Goal: Task Accomplishment & Management: Manage account settings

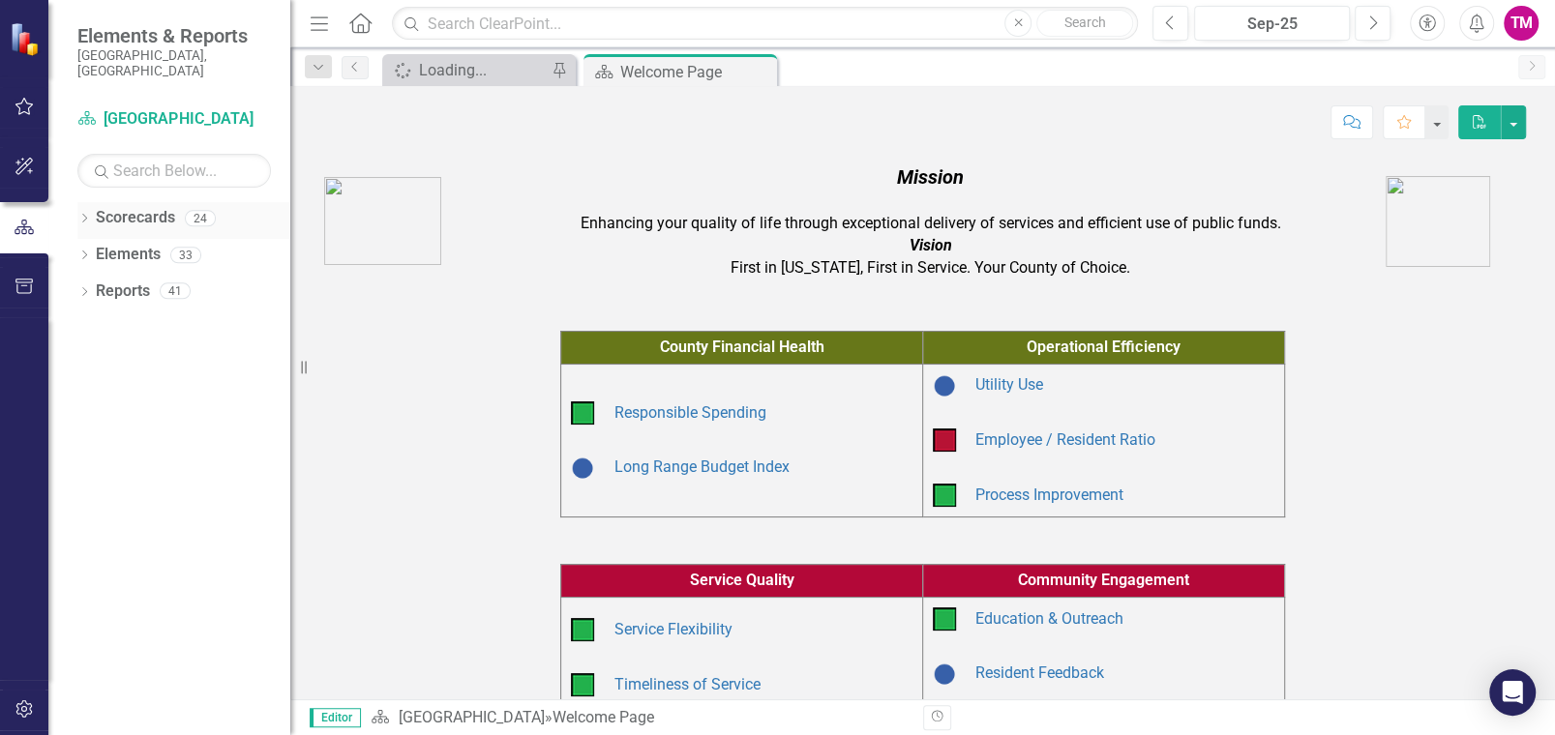
click at [86, 215] on icon "Dropdown" at bounding box center [84, 220] width 14 height 11
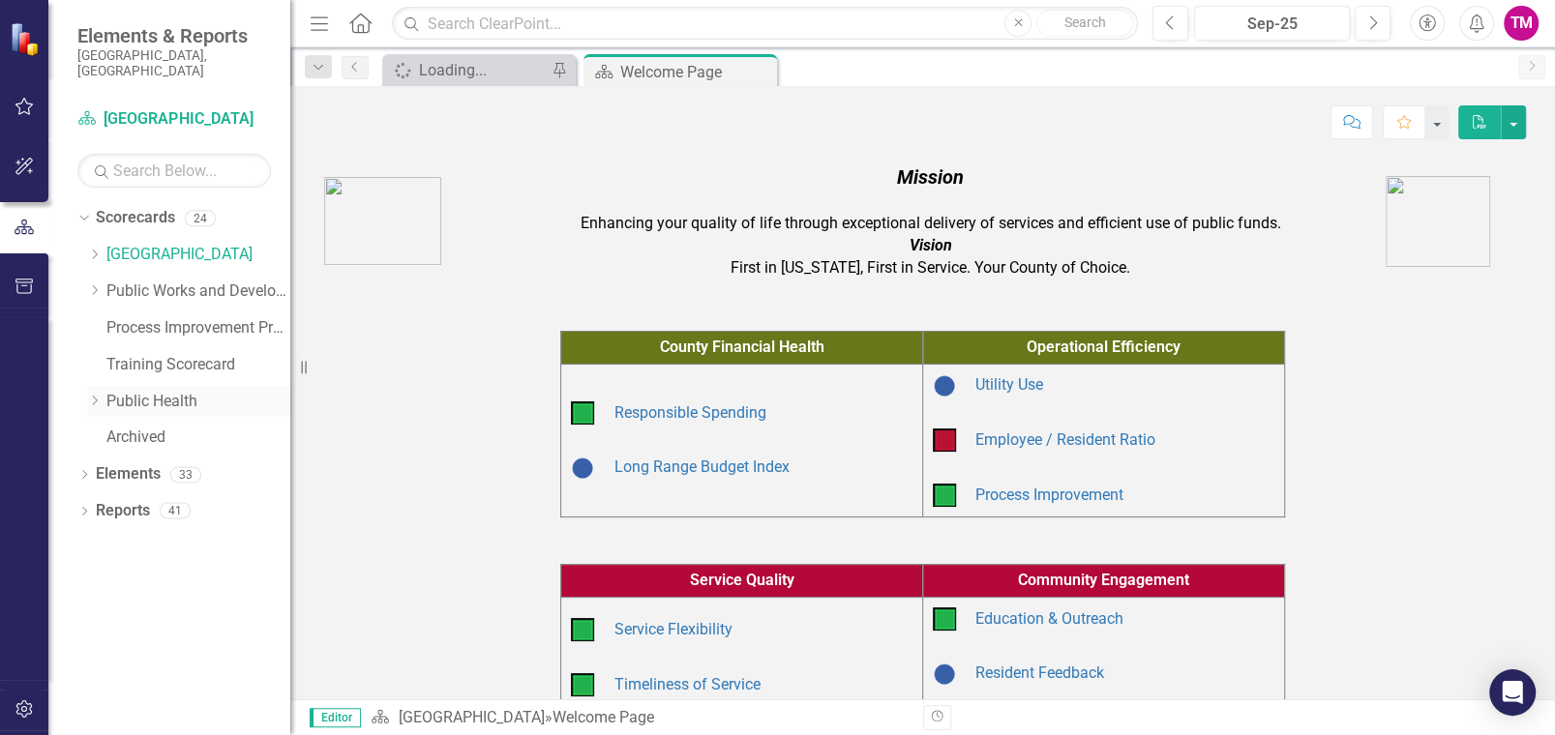
click at [92, 395] on icon "Dropdown" at bounding box center [94, 401] width 15 height 12
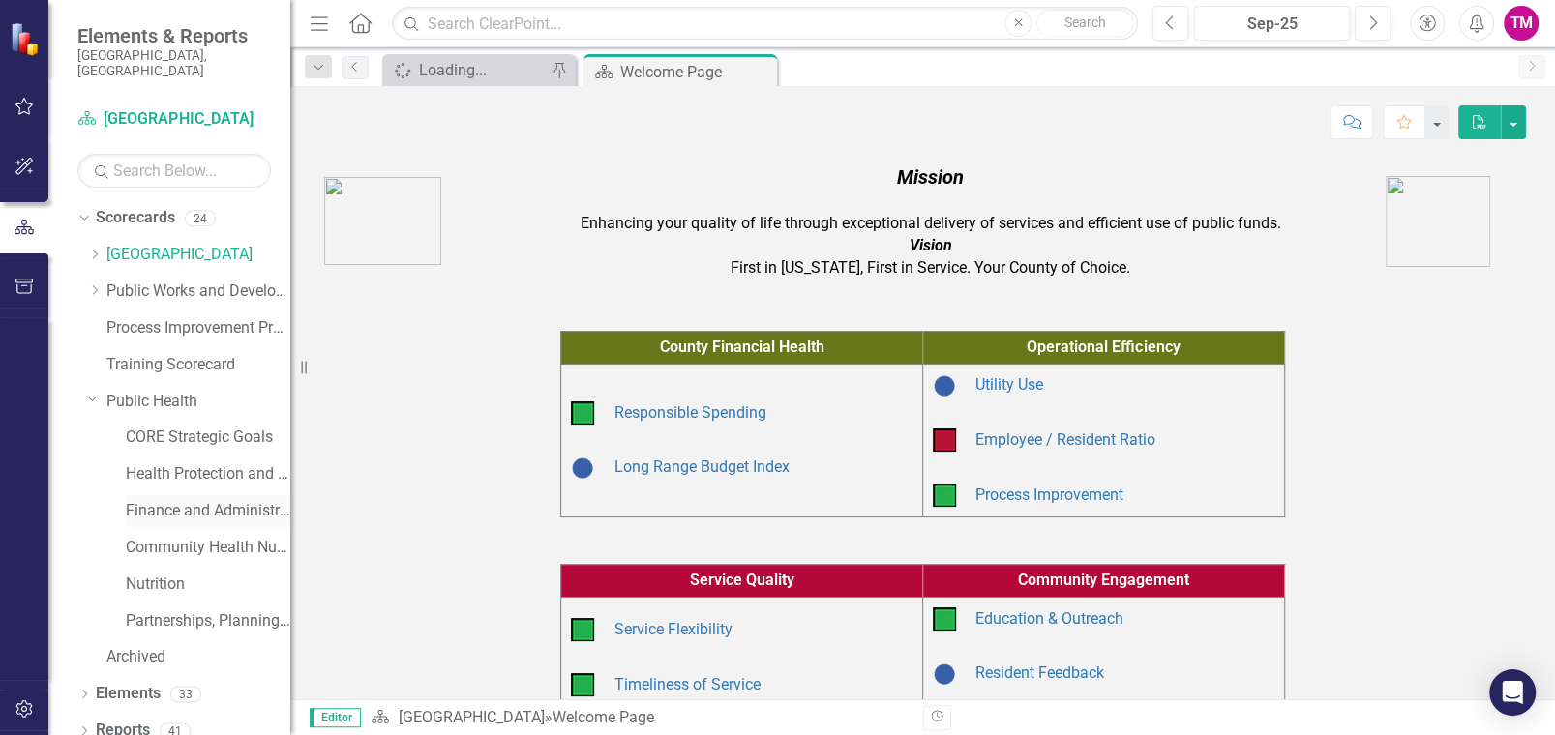
click at [170, 500] on link "Finance and Administration" at bounding box center [208, 511] width 164 height 22
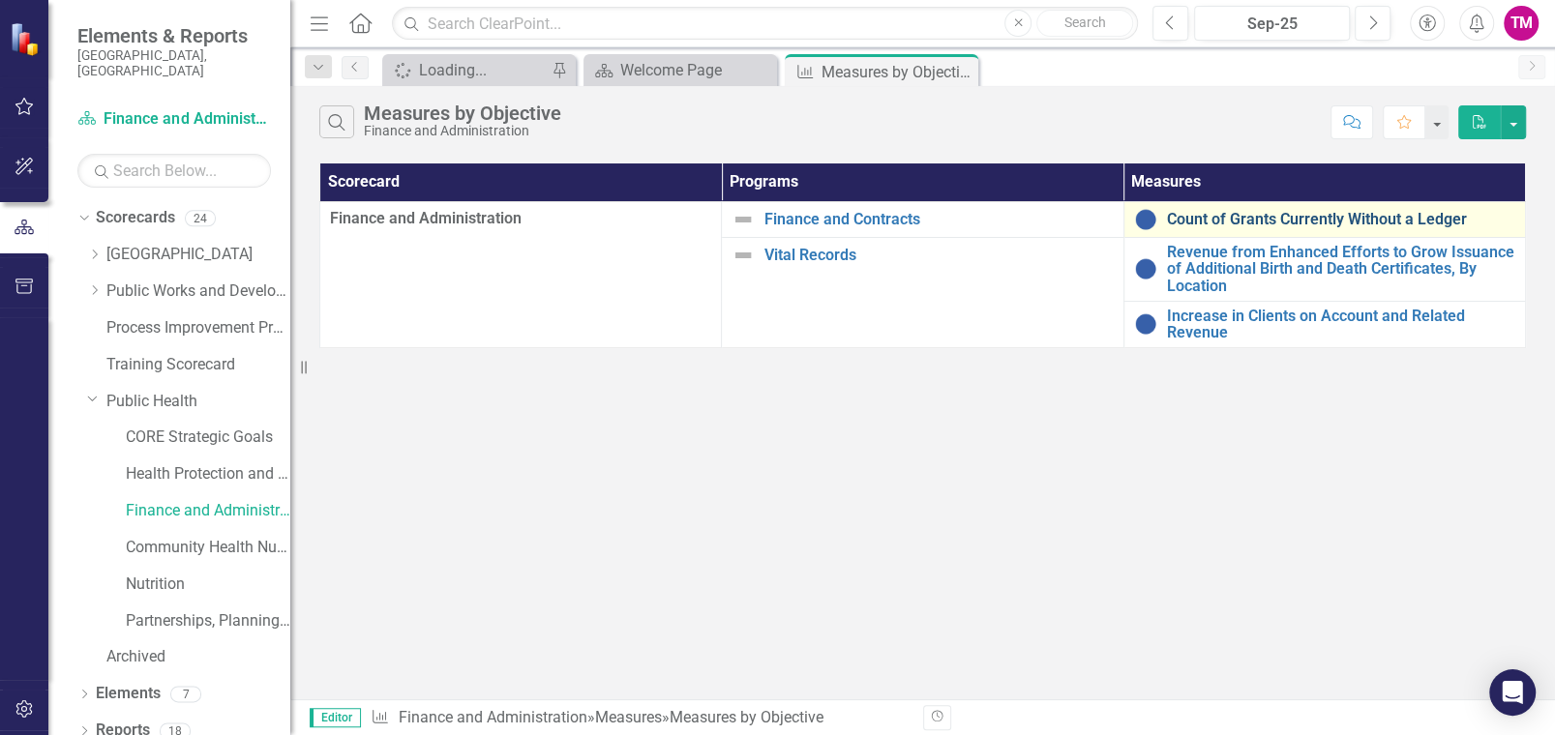
click at [1168, 212] on link "Count of Grants Currently Without a Ledger" at bounding box center [1341, 219] width 348 height 17
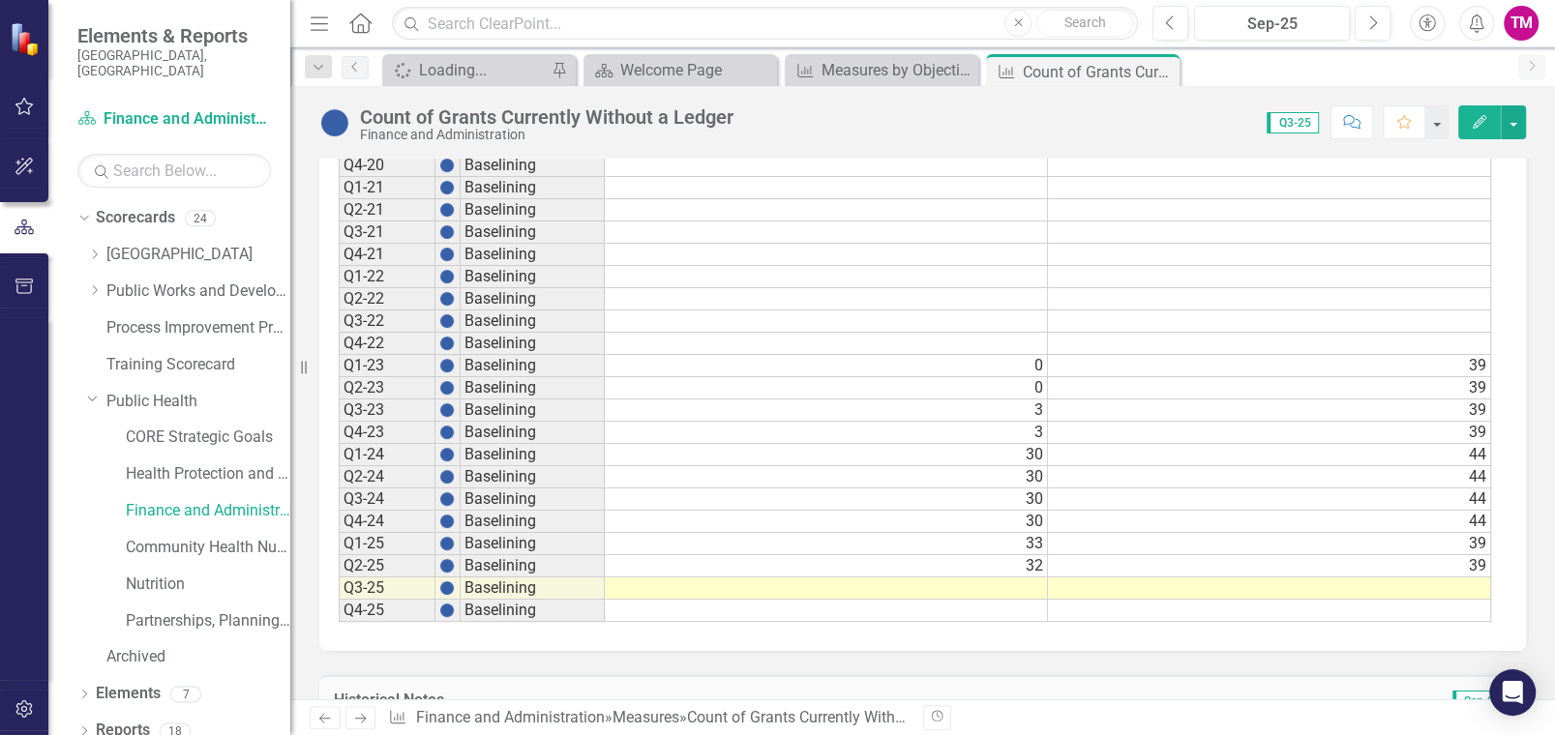
scroll to position [1914, 0]
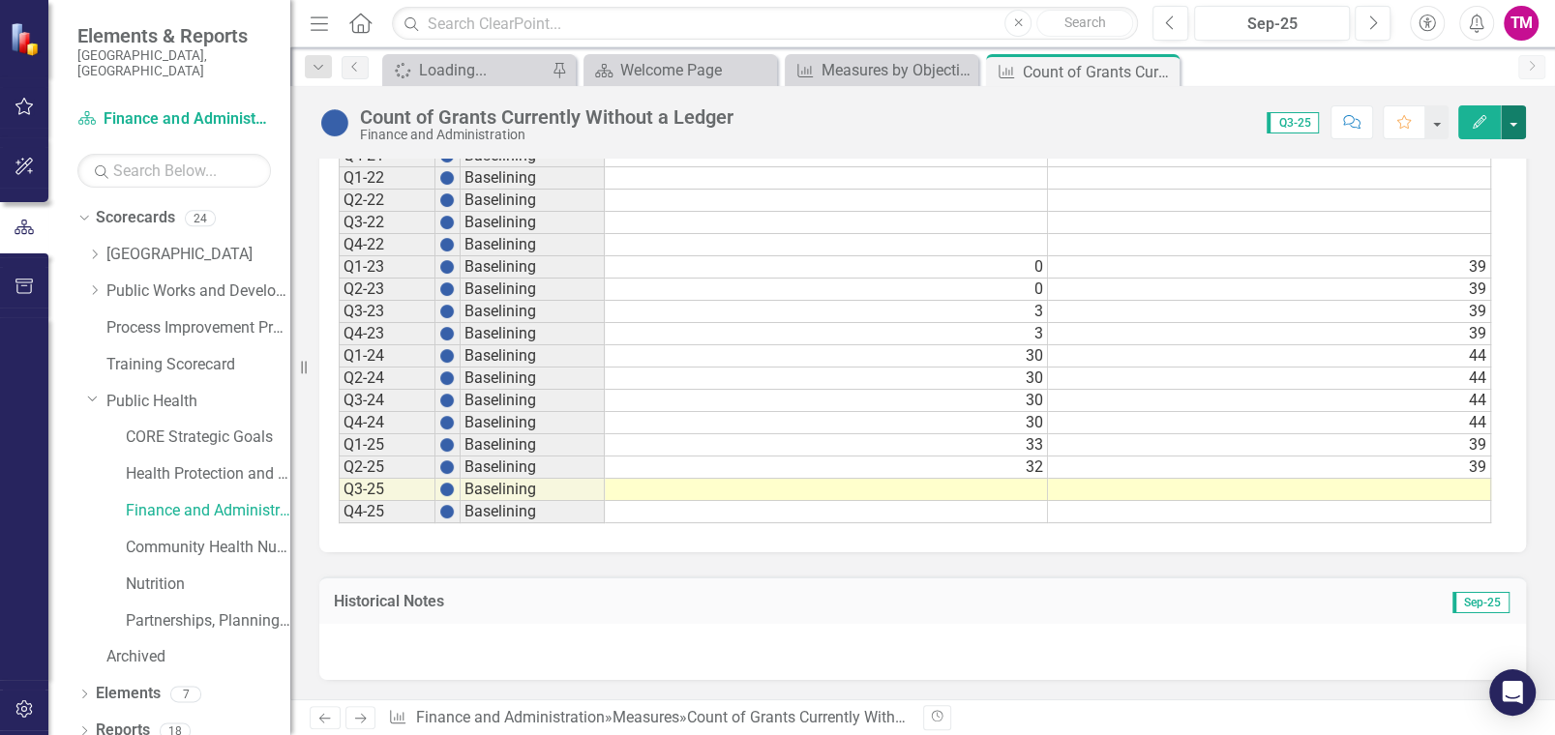
click at [1518, 120] on button "button" at bounding box center [1513, 122] width 25 height 34
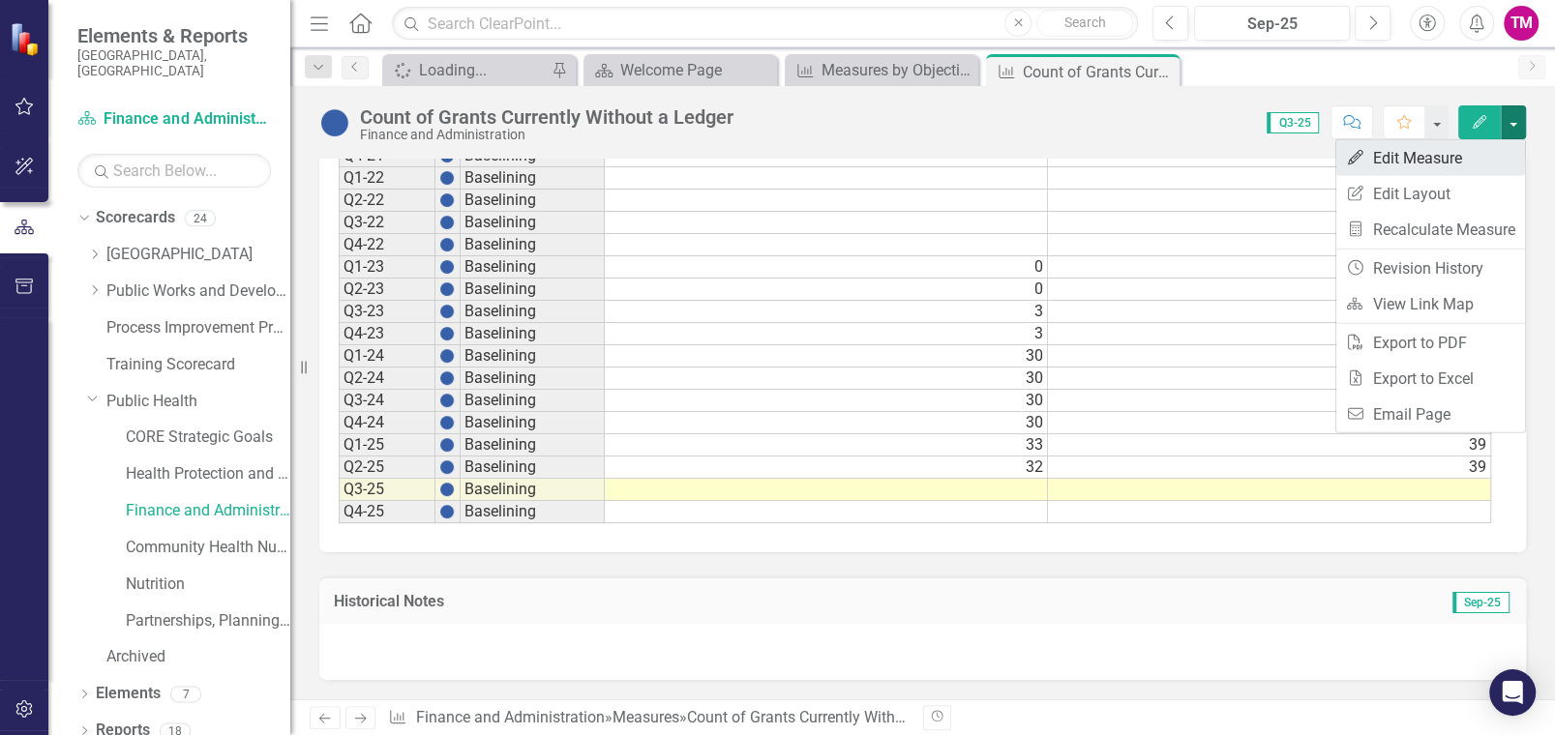
click at [1393, 155] on link "Edit Edit Measure" at bounding box center [1430, 158] width 189 height 36
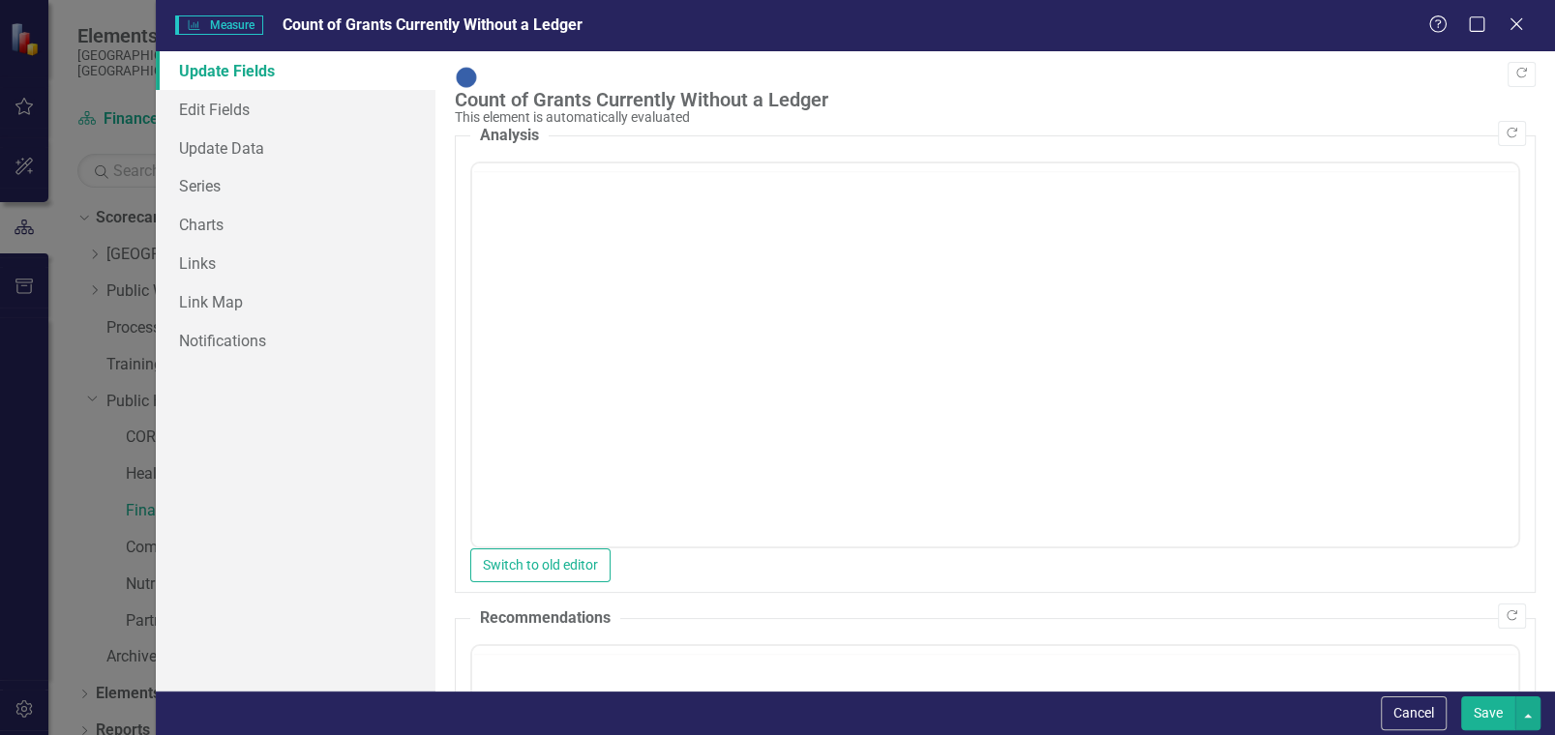
scroll to position [0, 0]
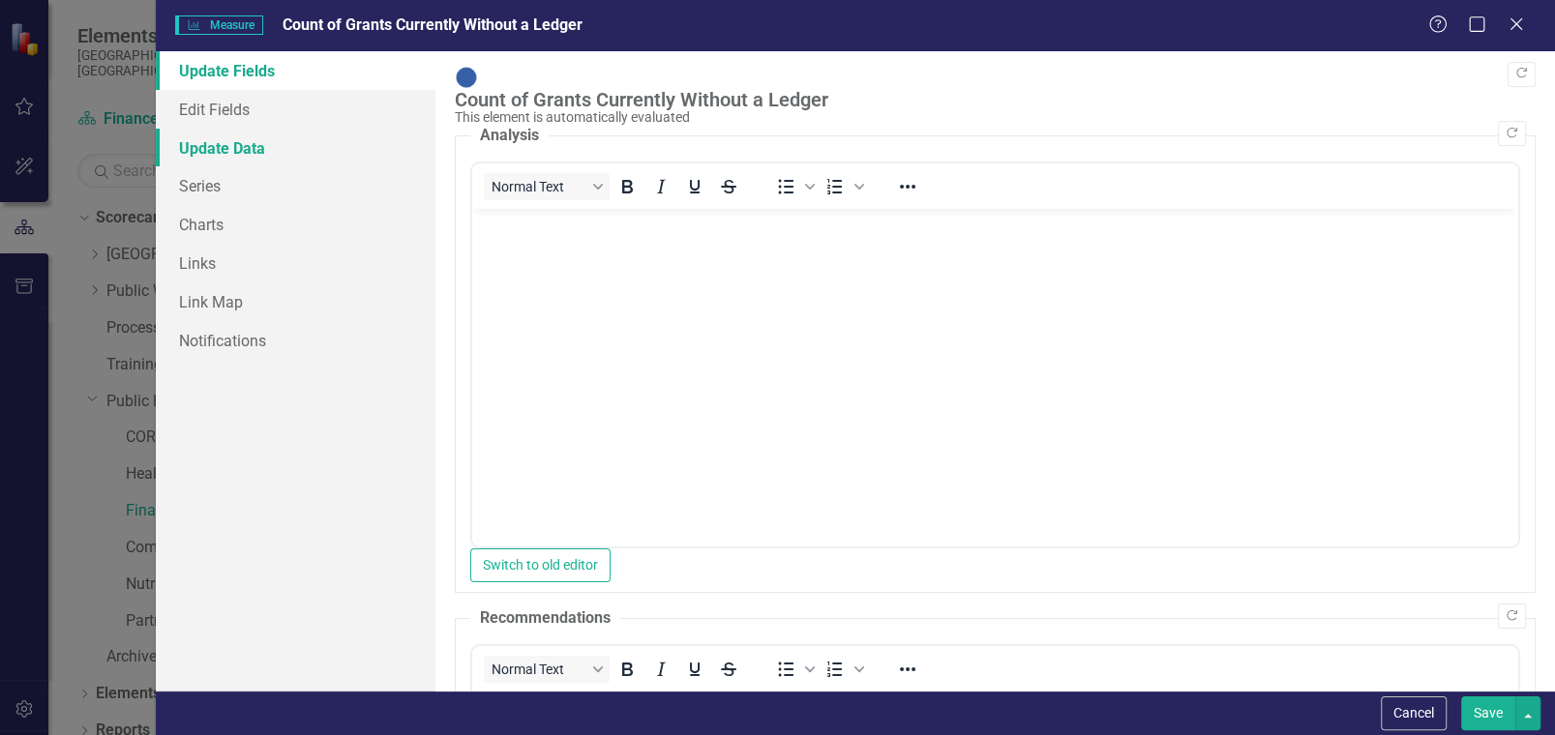
click at [209, 149] on link "Update Data" at bounding box center [296, 148] width 280 height 39
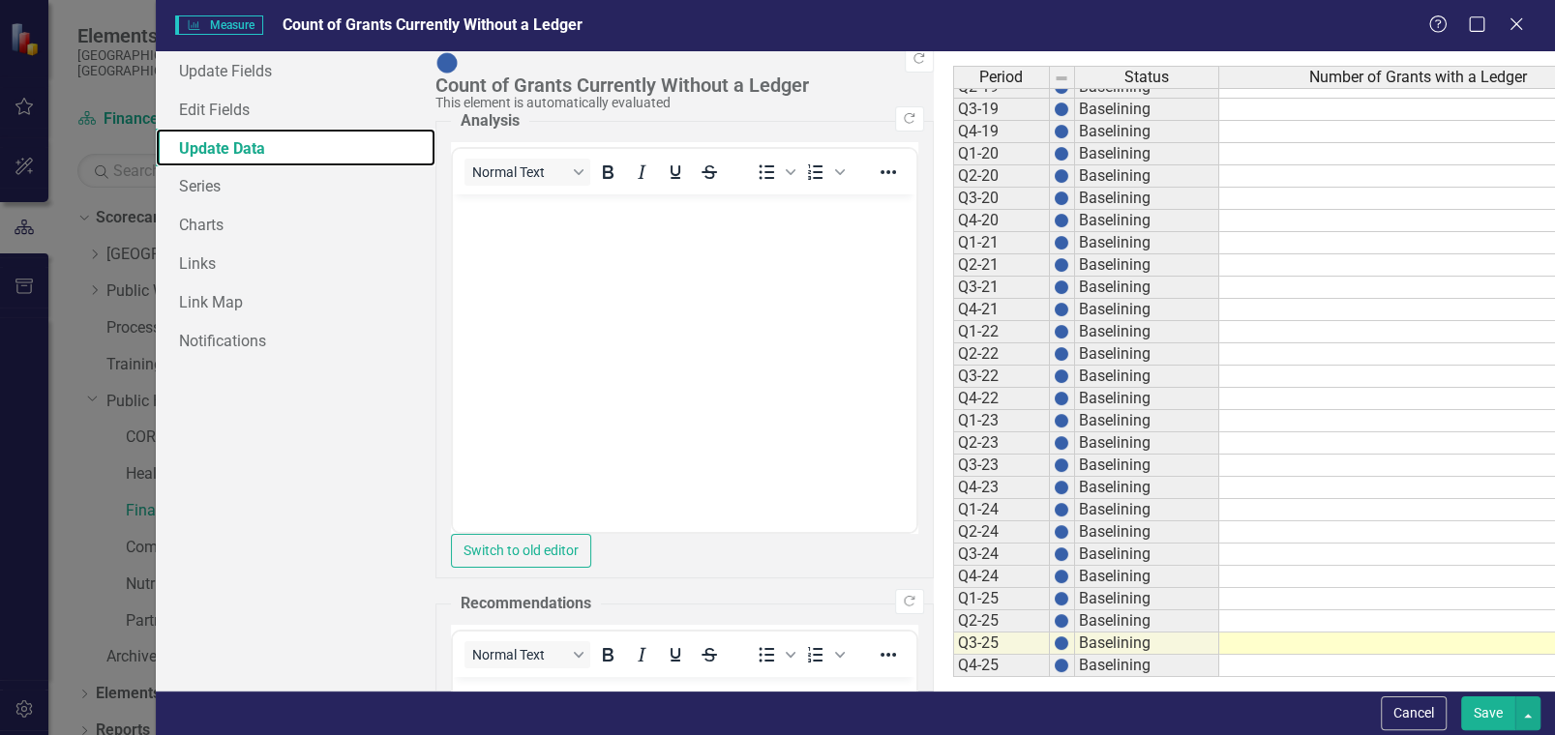
scroll to position [481, 0]
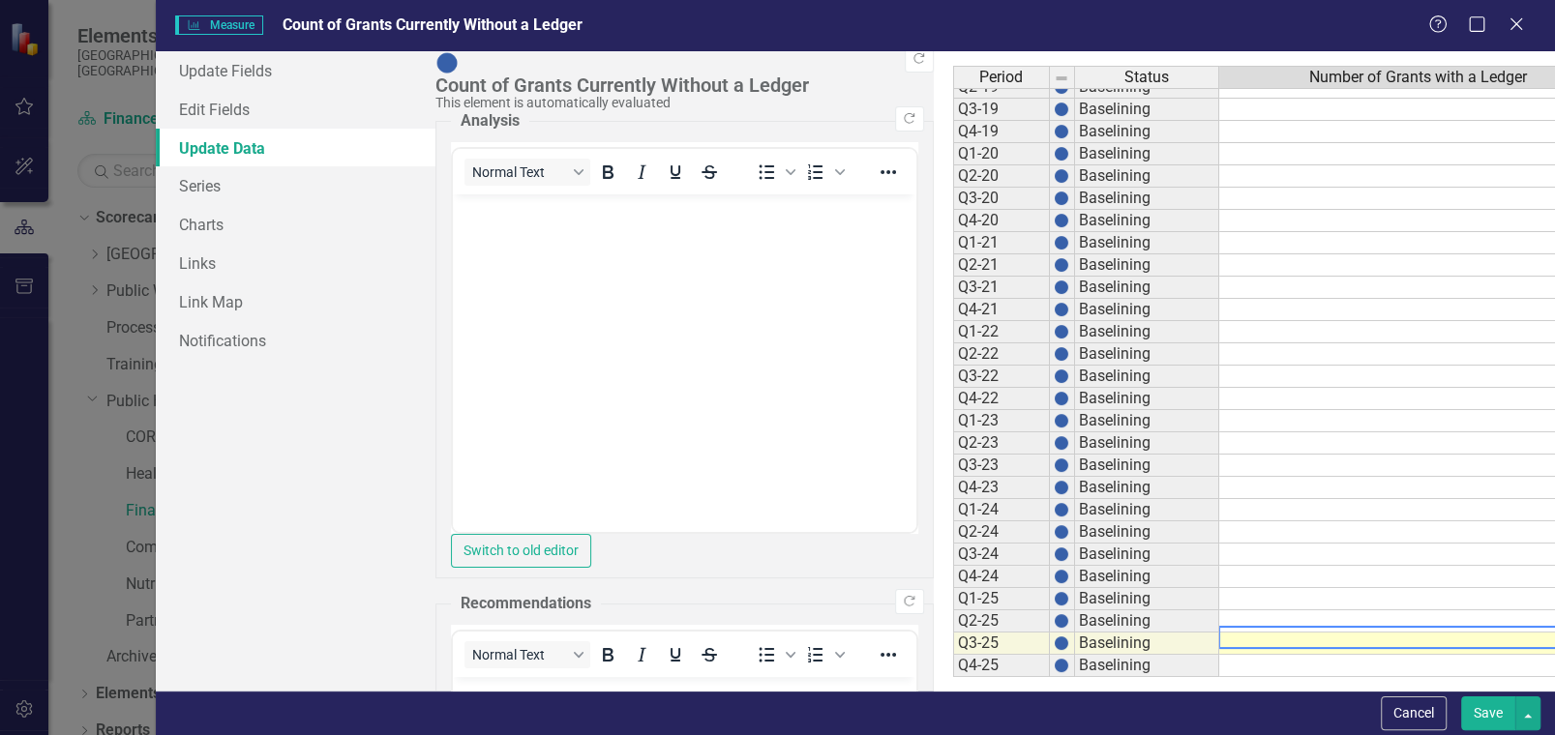
click at [1219, 633] on td at bounding box center [1419, 644] width 400 height 22
type textarea "32"
type textarea "39"
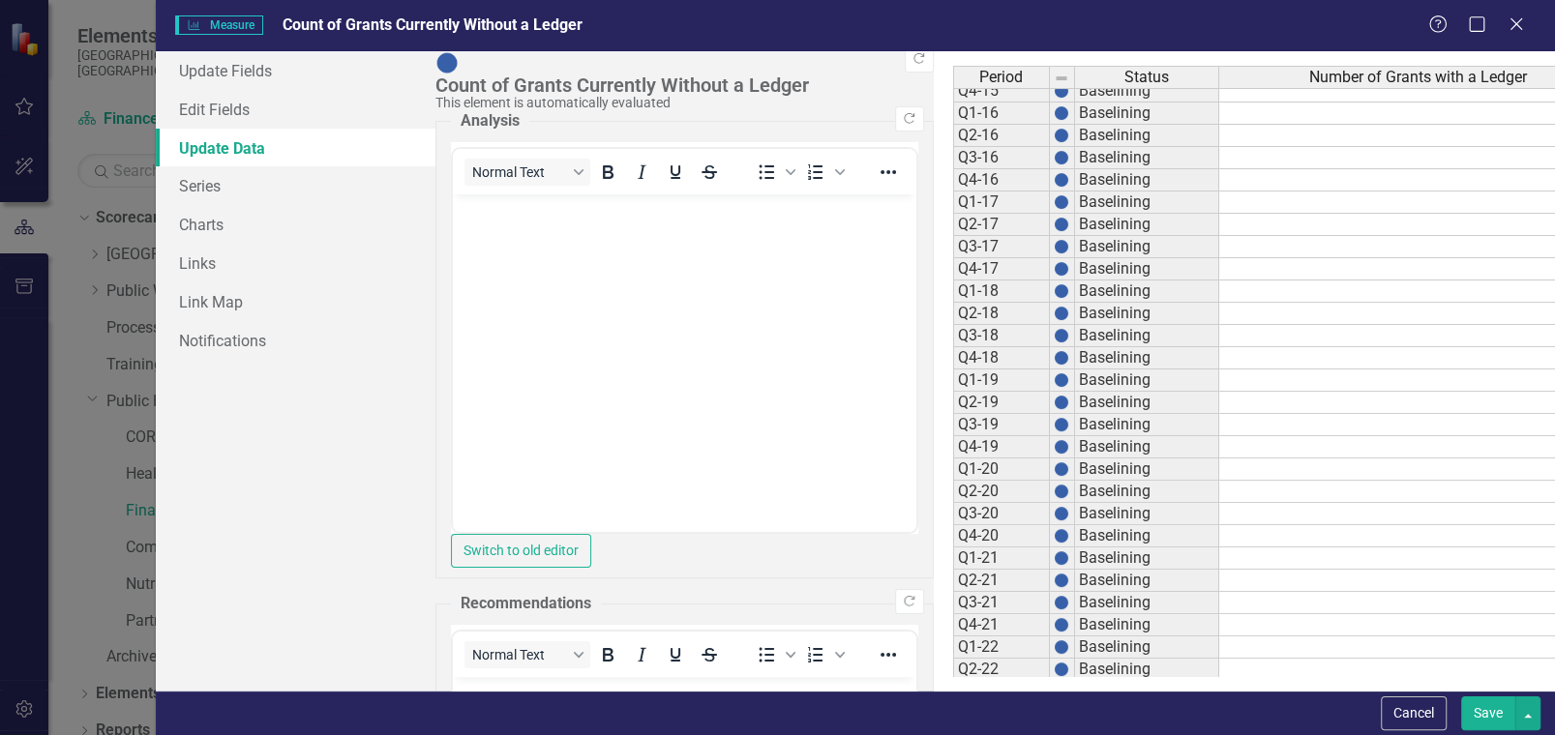
scroll to position [0, 0]
click at [1477, 699] on button "Save" at bounding box center [1488, 714] width 54 height 34
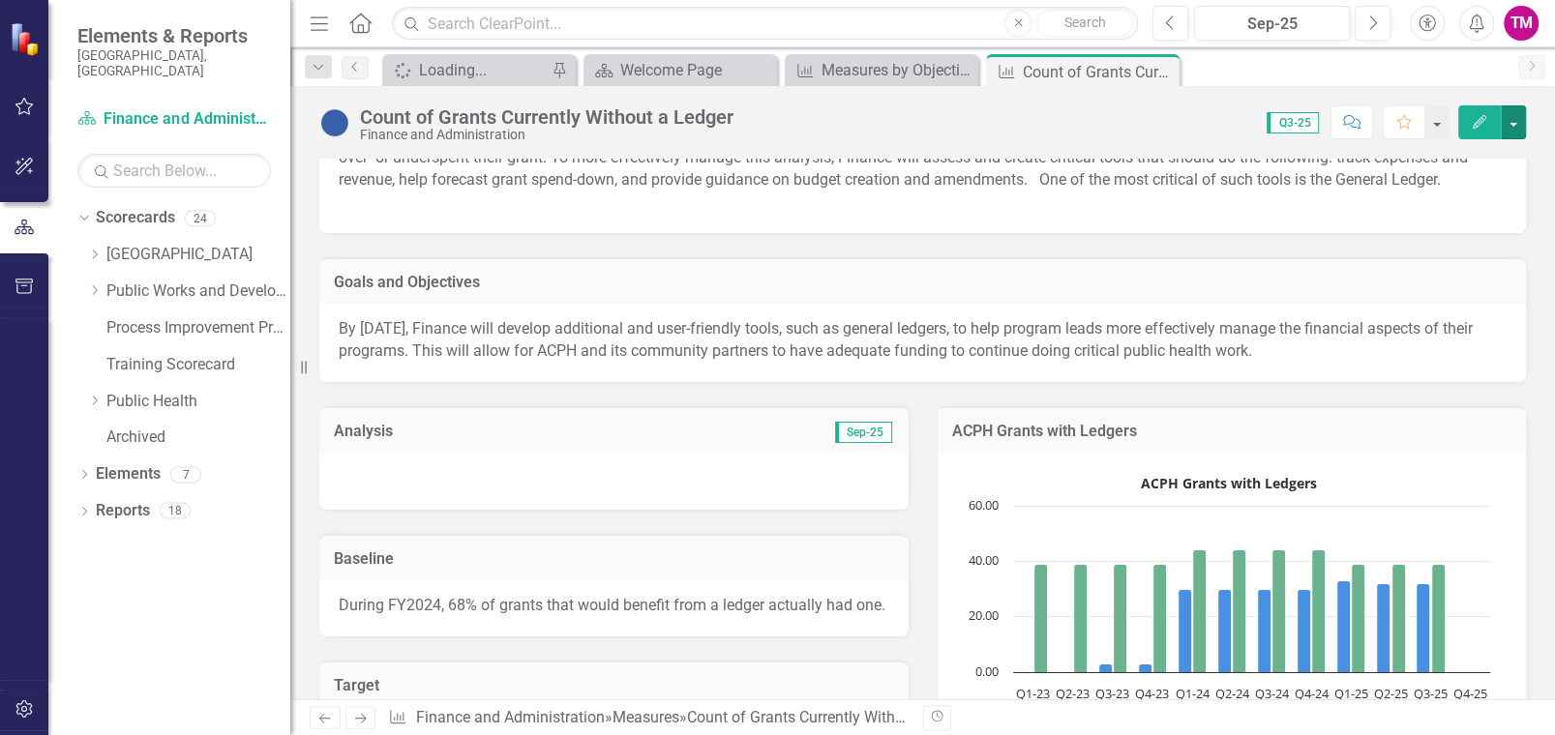
scroll to position [113, 0]
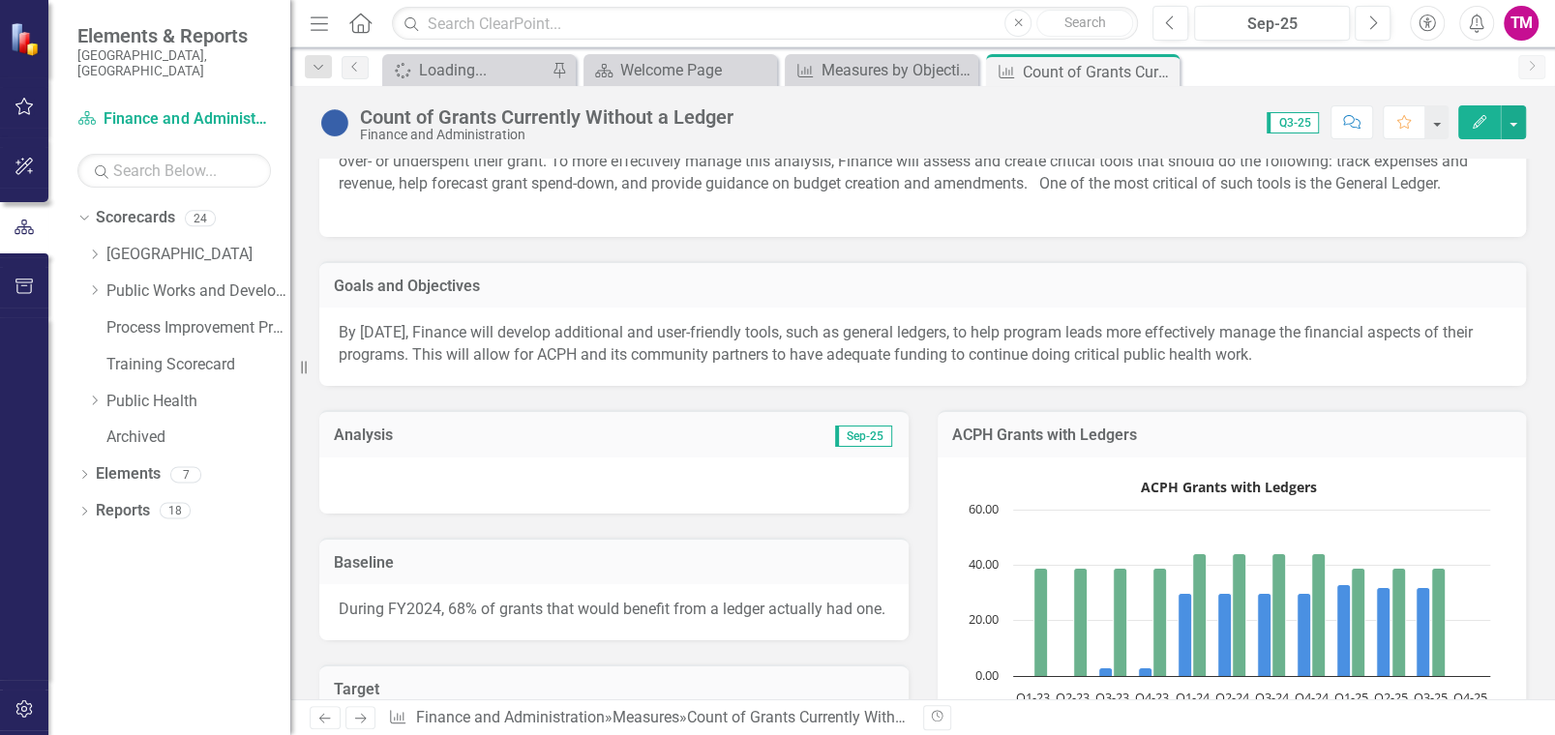
click at [425, 514] on div at bounding box center [613, 486] width 589 height 56
click at [1484, 111] on button "Edit" at bounding box center [1479, 122] width 43 height 34
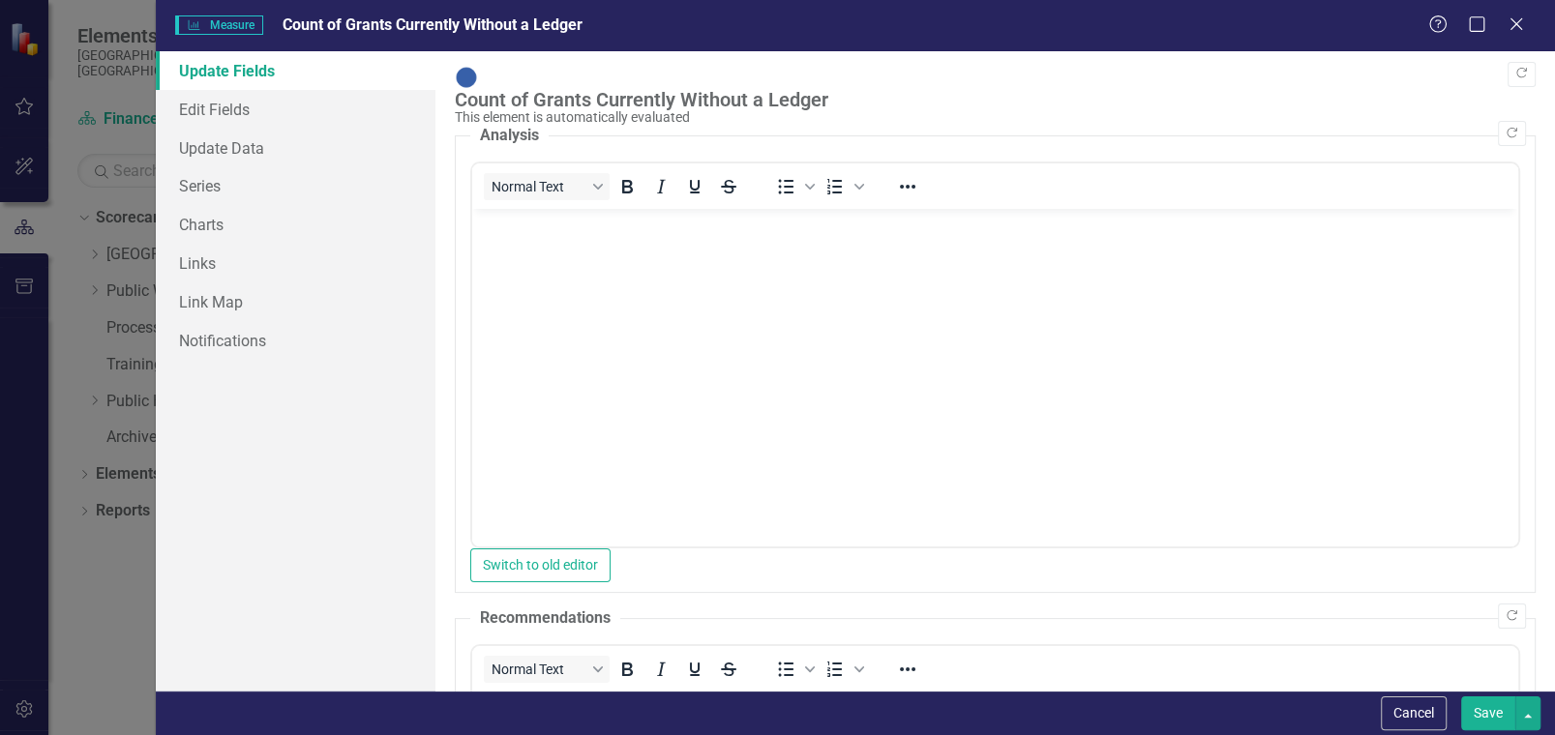
scroll to position [0, 0]
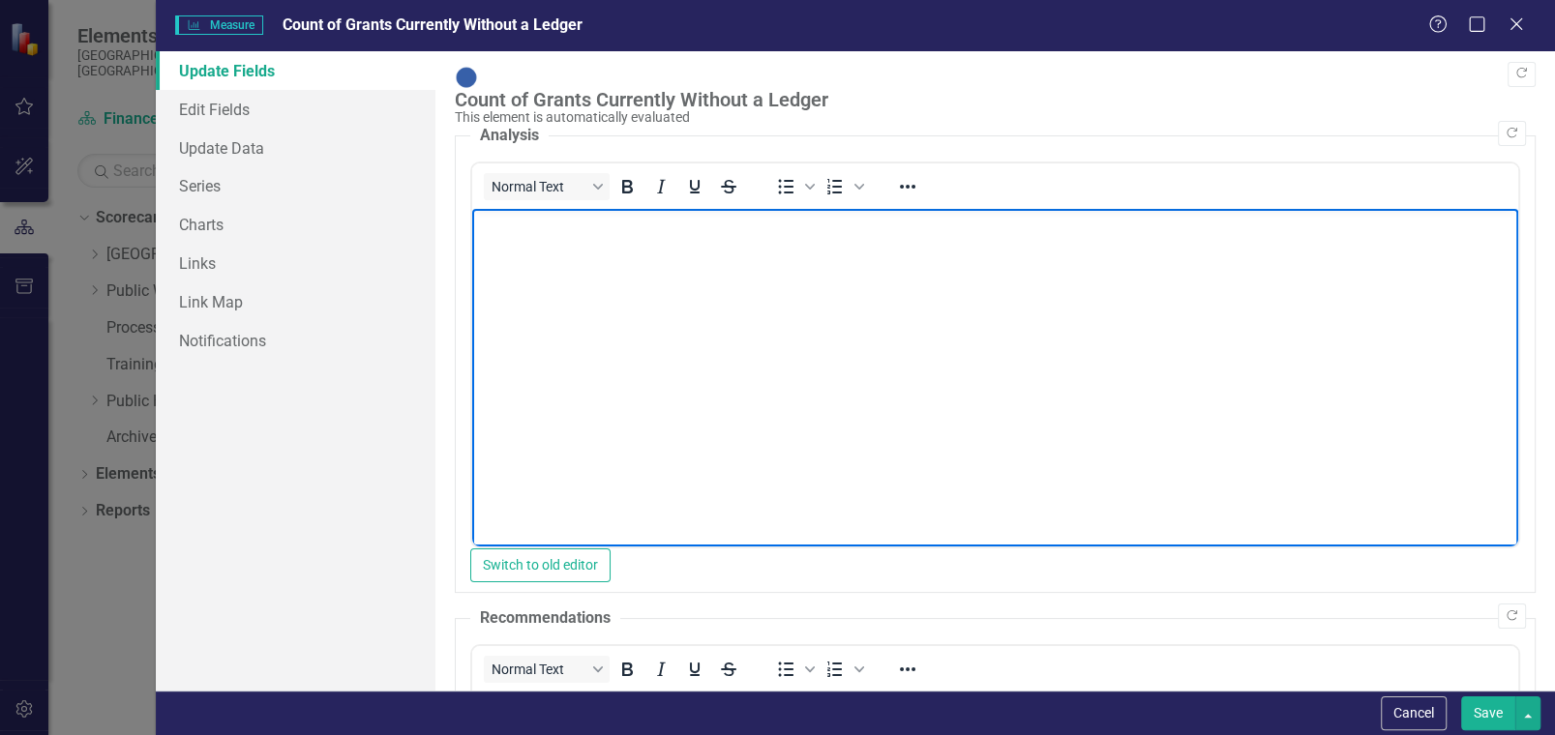
click at [554, 234] on p "Rich Text Area. Press ALT-0 for help." at bounding box center [995, 225] width 1036 height 23
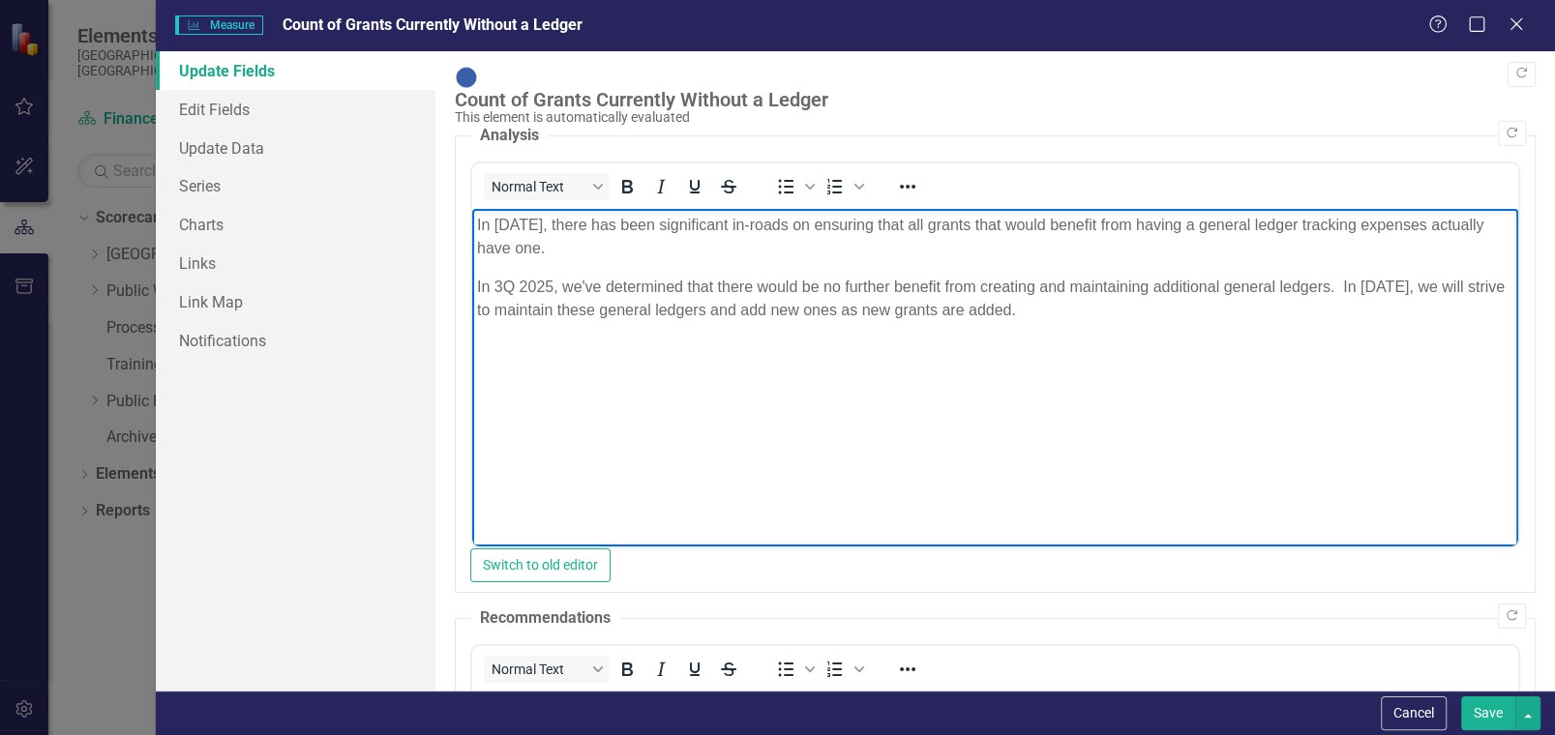
click at [1482, 716] on button "Save" at bounding box center [1488, 714] width 54 height 34
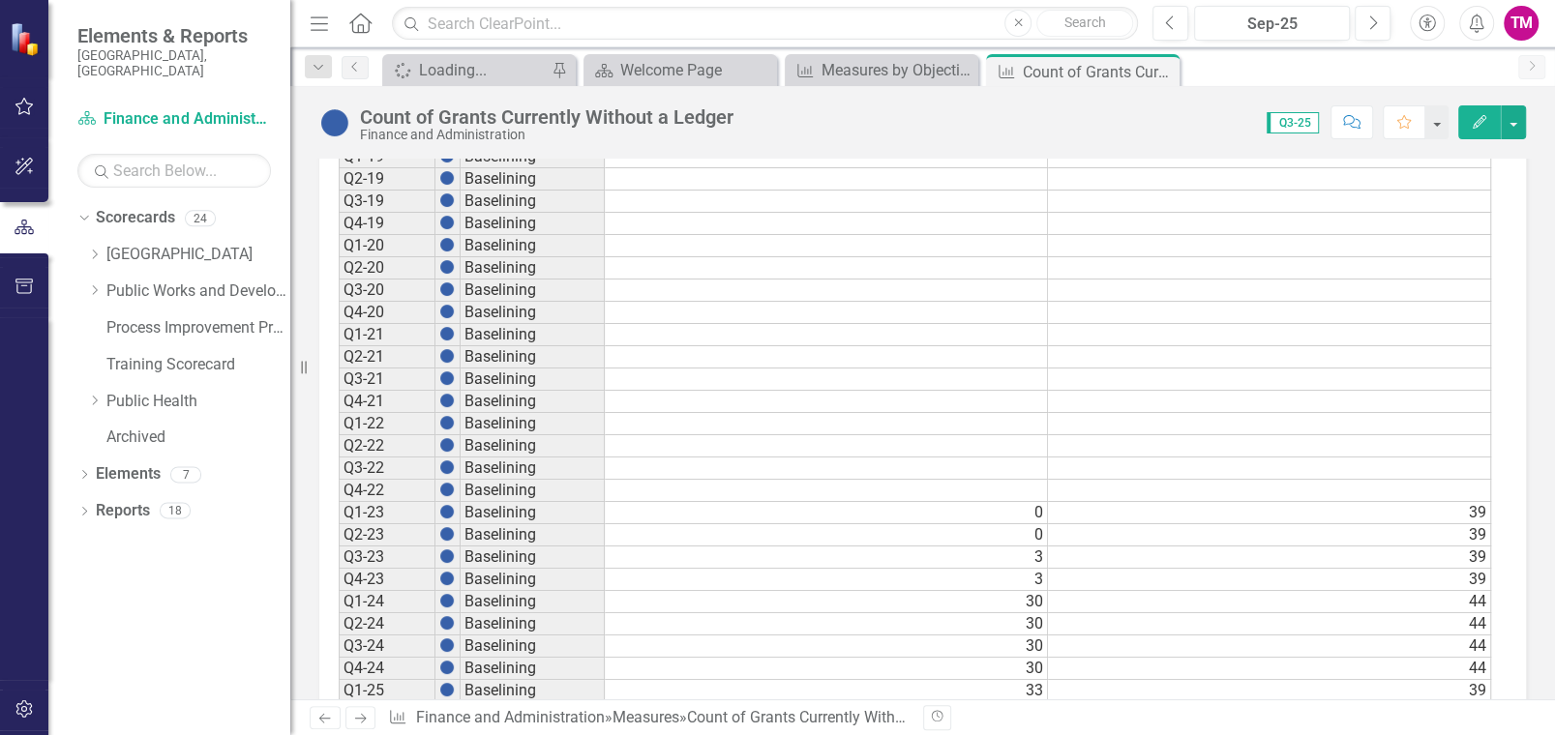
scroll to position [2032, 0]
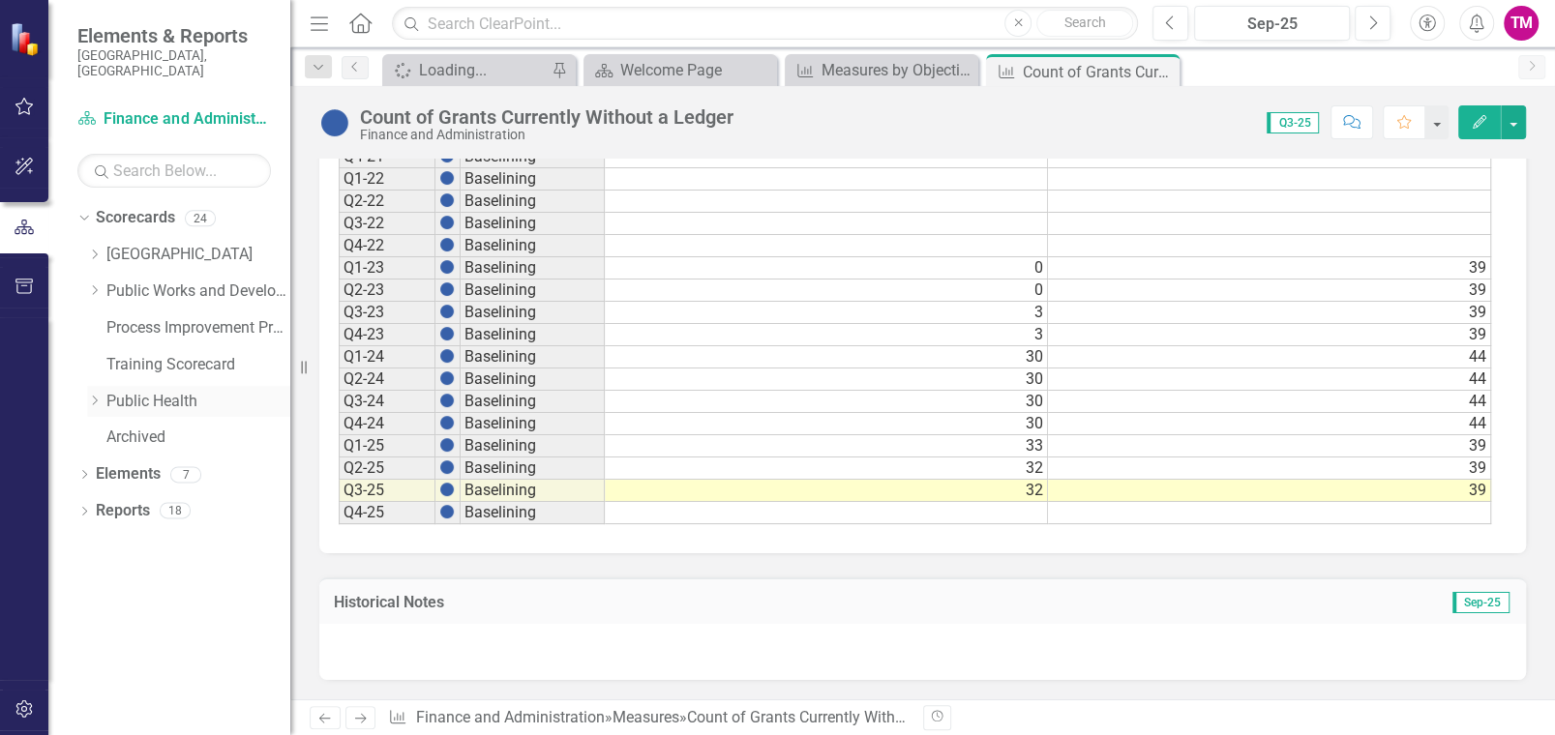
click at [92, 386] on div "Dropdown Public Health" at bounding box center [188, 402] width 203 height 32
click at [90, 395] on icon "Dropdown" at bounding box center [94, 401] width 15 height 12
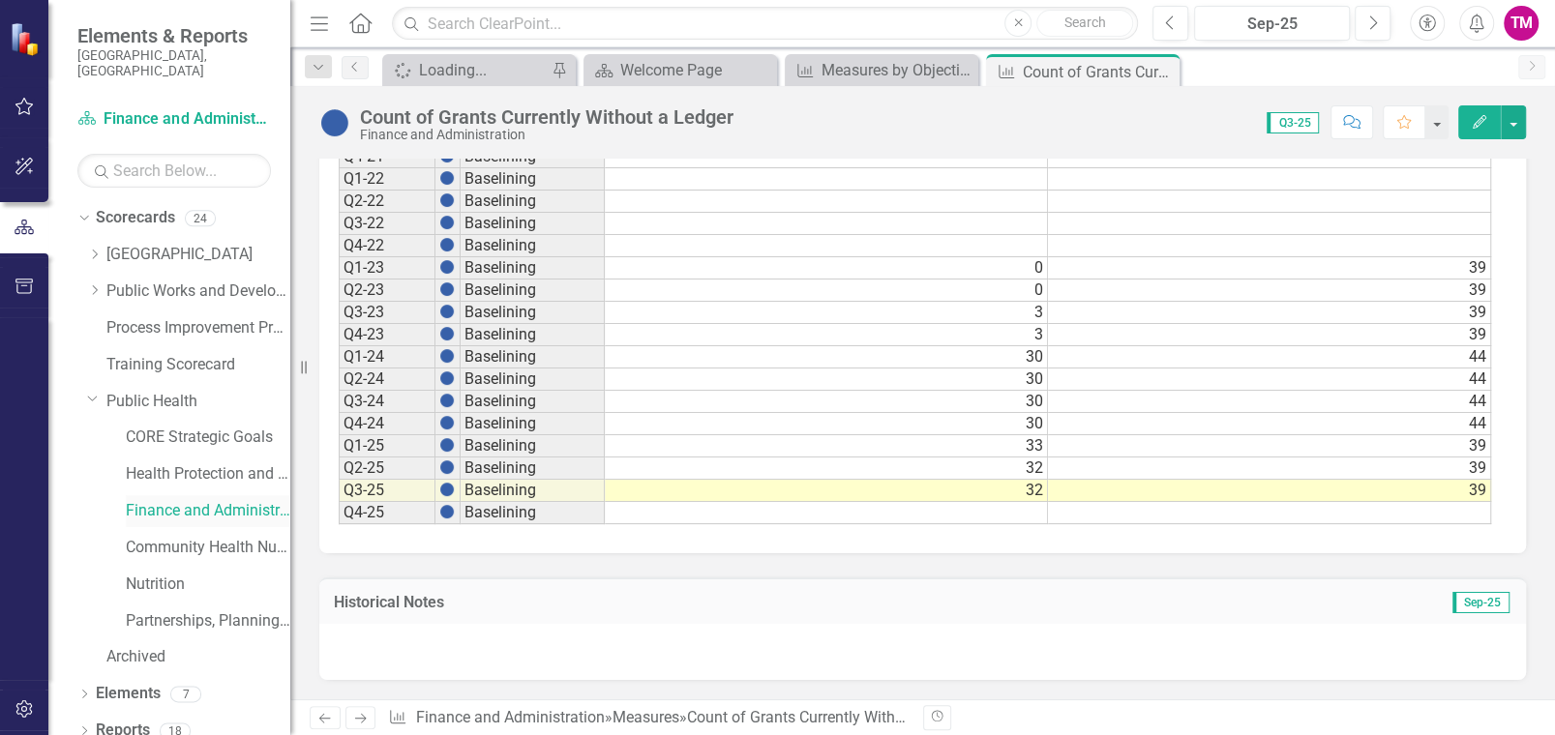
click at [187, 500] on link "Finance and Administration" at bounding box center [208, 511] width 164 height 22
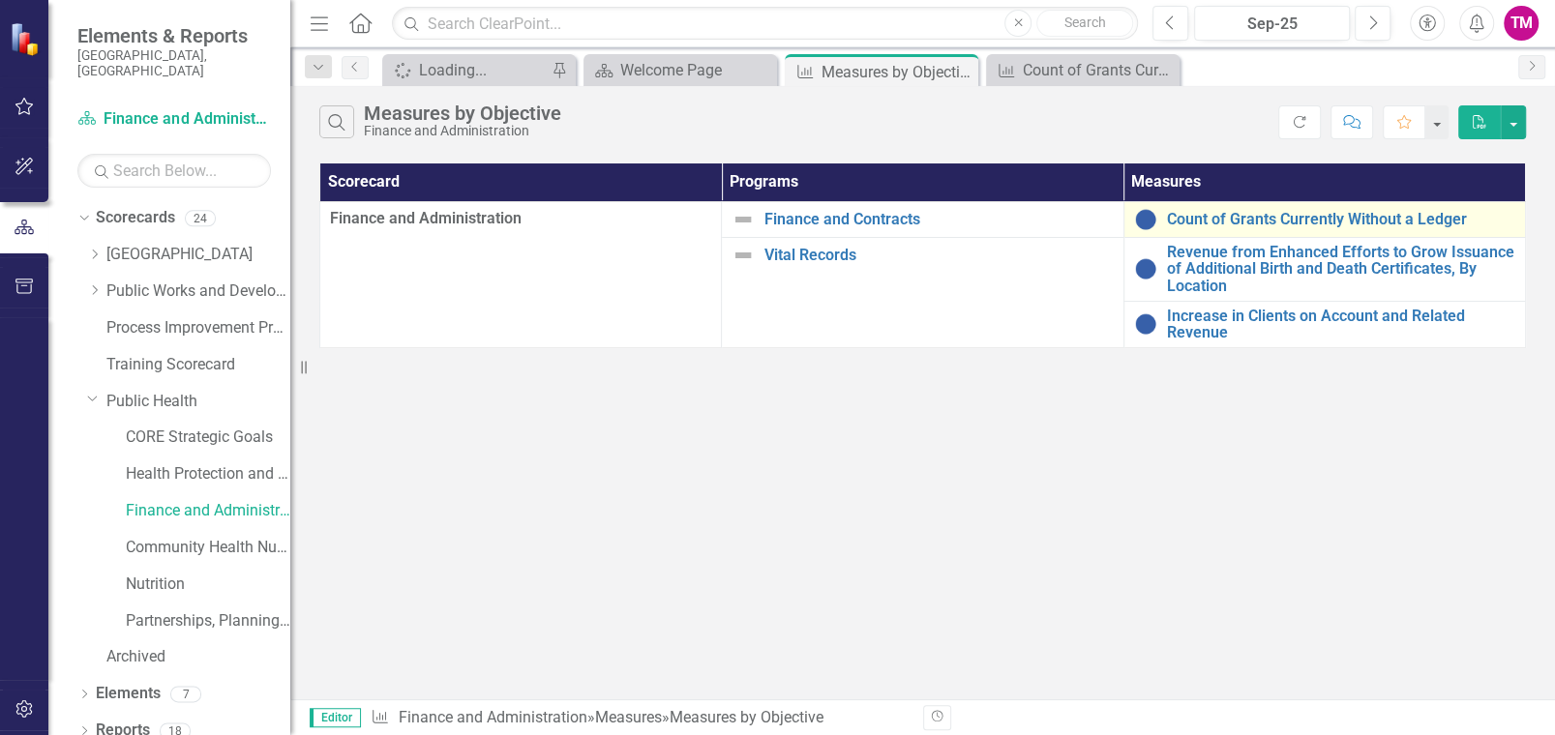
click at [1314, 208] on div "Count of Grants Currently Without a Ledger" at bounding box center [1324, 219] width 381 height 23
click at [1306, 211] on link "Count of Grants Currently Without a Ledger" at bounding box center [1341, 219] width 348 height 17
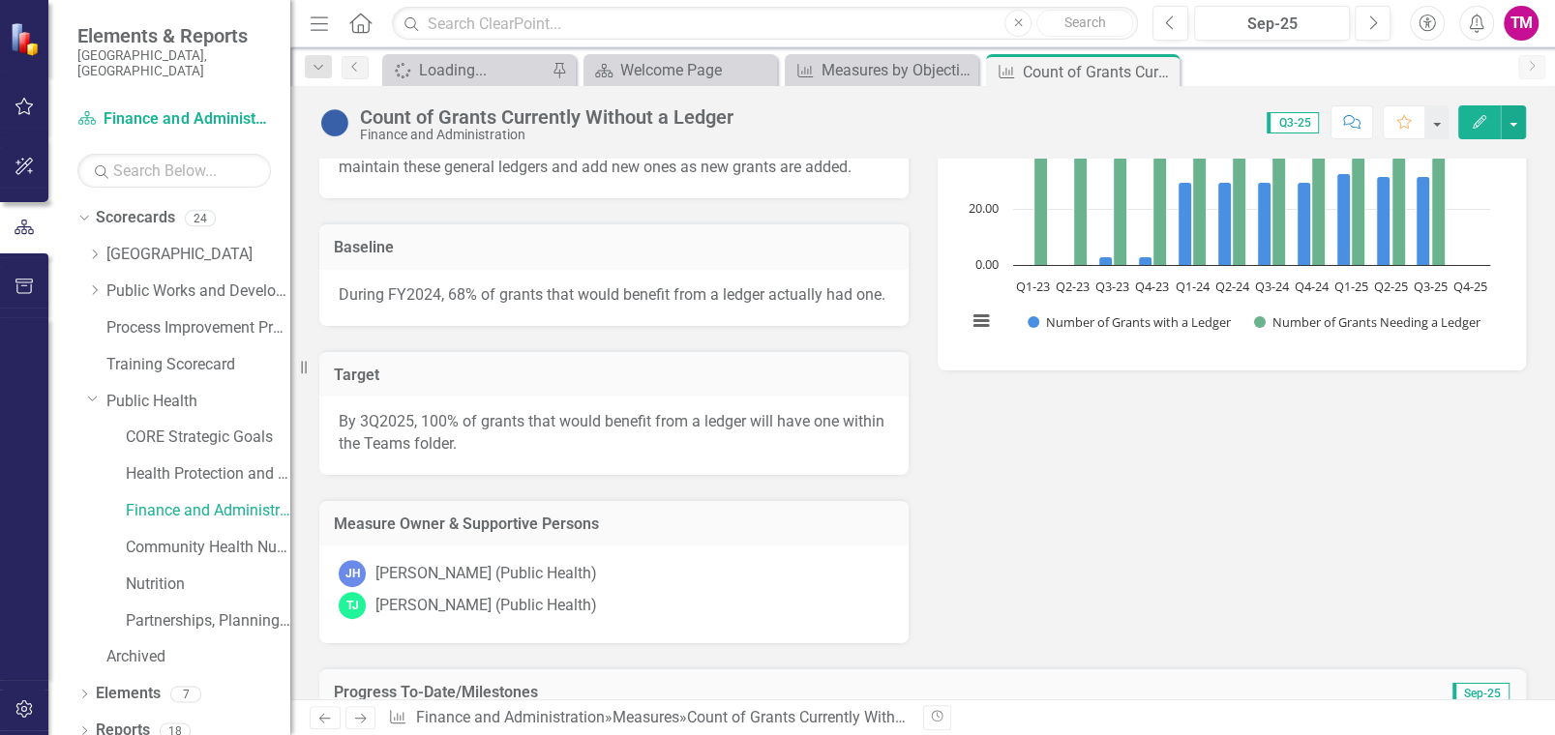
scroll to position [528, 0]
